Goal: Task Accomplishment & Management: Use online tool/utility

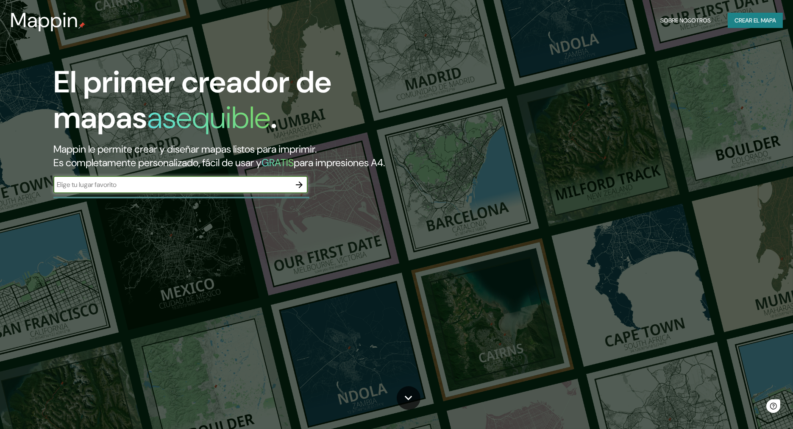
click at [206, 184] on input "text" at bounding box center [171, 185] width 237 height 10
type input "[GEOGRAPHIC_DATA]"
click at [296, 188] on icon "button" at bounding box center [299, 185] width 10 height 10
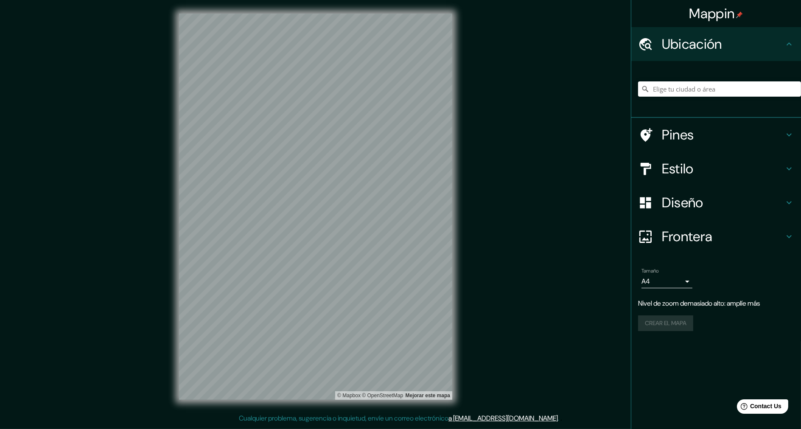
click at [461, 248] on div "© Mapbox © OpenStreetMap Mejorar este mapa" at bounding box center [315, 206] width 300 height 413
click at [464, 190] on div "© Mapbox © OpenStreetMap Mejorar este mapa" at bounding box center [315, 206] width 300 height 413
click at [127, 269] on div "Mappin Ubicación Pines Estilo Diseño Frontera Elige un borde. Sugerencia : pued…" at bounding box center [400, 213] width 801 height 427
